Goal: Register for event/course

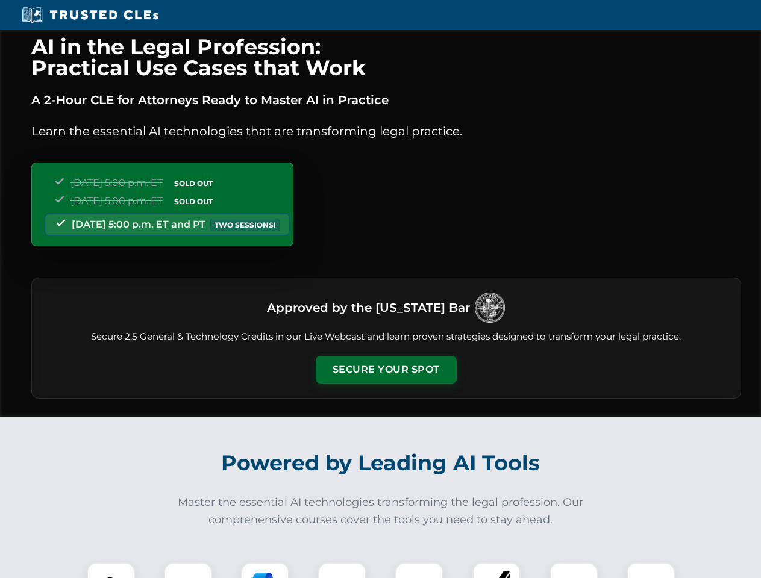
click at [386, 370] on button "Secure Your Spot" at bounding box center [386, 370] width 141 height 28
click at [111, 571] on img at bounding box center [110, 586] width 35 height 35
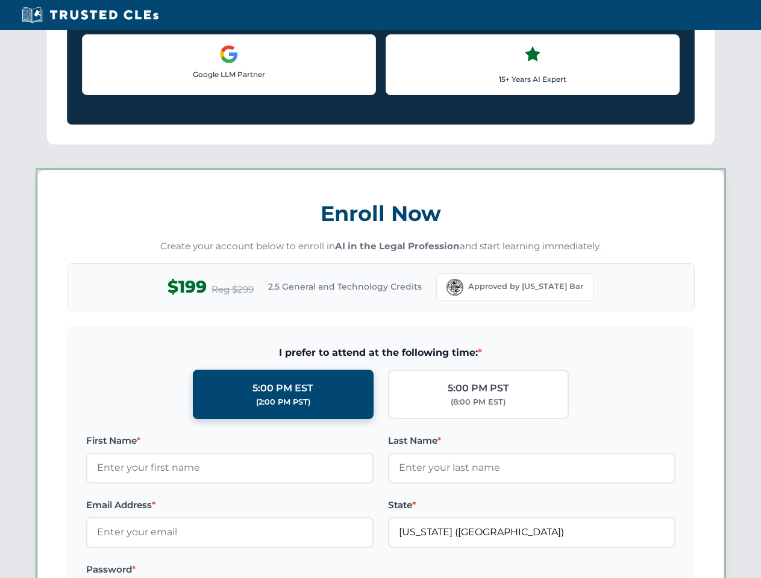
click at [265, 571] on label "Password *" at bounding box center [229, 570] width 287 height 14
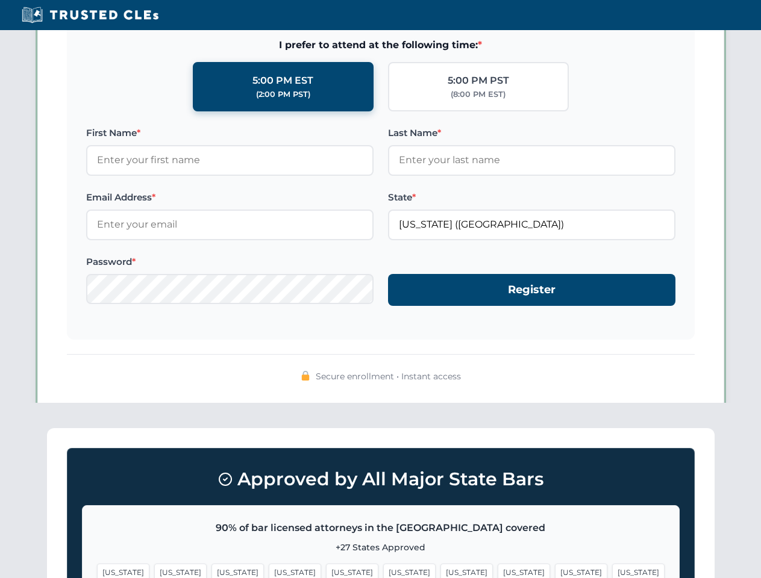
click at [555, 571] on span "[US_STATE]" at bounding box center [581, 572] width 52 height 17
